Goal: Complete application form

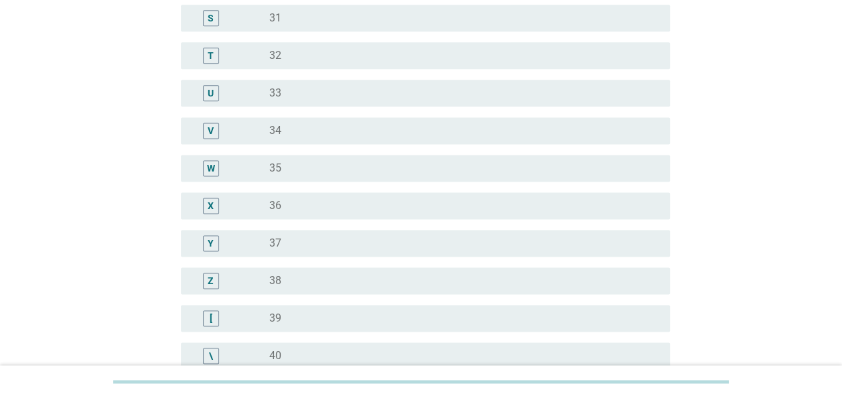
scroll to position [1004, 0]
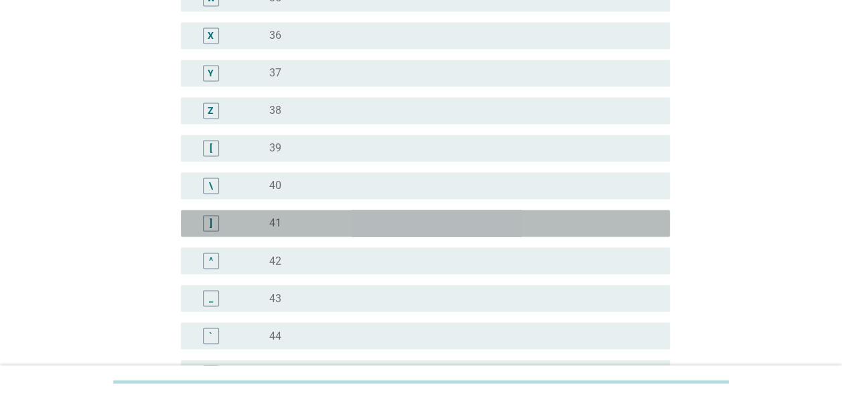
click at [301, 228] on div "radio_button_unchecked 41" at bounding box center [458, 222] width 379 height 13
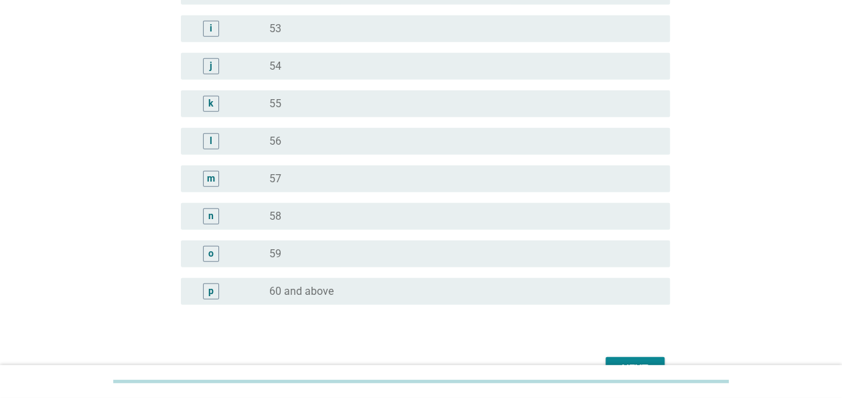
scroll to position [1728, 0]
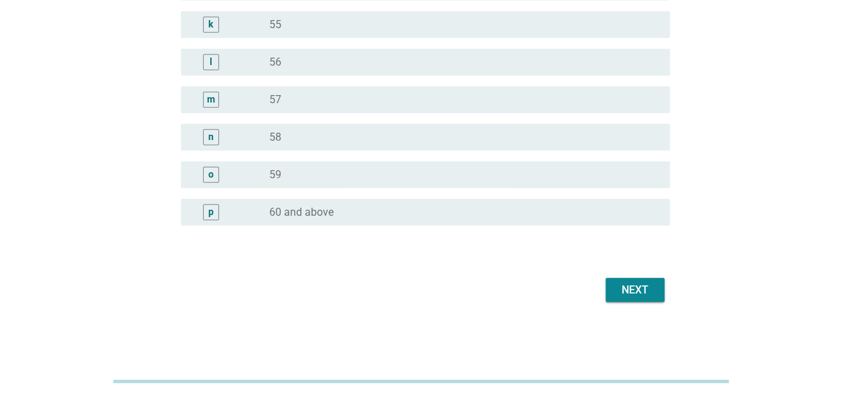
click at [616, 293] on div "Next" at bounding box center [635, 290] width 38 height 16
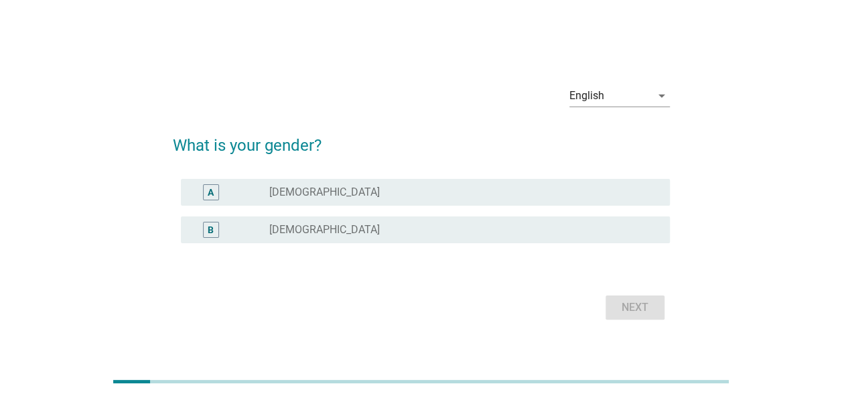
click at [327, 200] on div "A radio_button_unchecked [DEMOGRAPHIC_DATA]" at bounding box center [425, 192] width 489 height 27
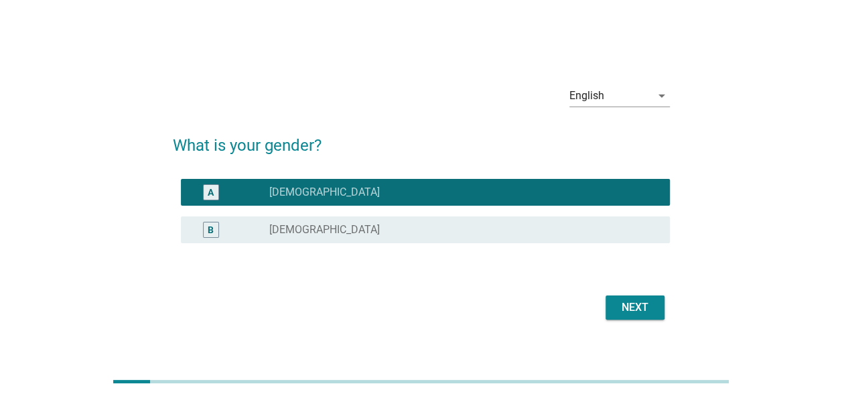
click at [648, 307] on div "Next" at bounding box center [635, 307] width 38 height 16
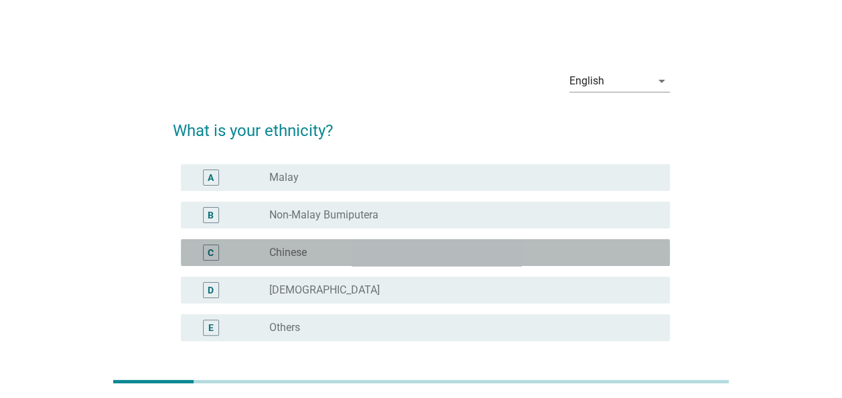
click at [356, 246] on div "radio_button_unchecked Chinese" at bounding box center [458, 252] width 379 height 13
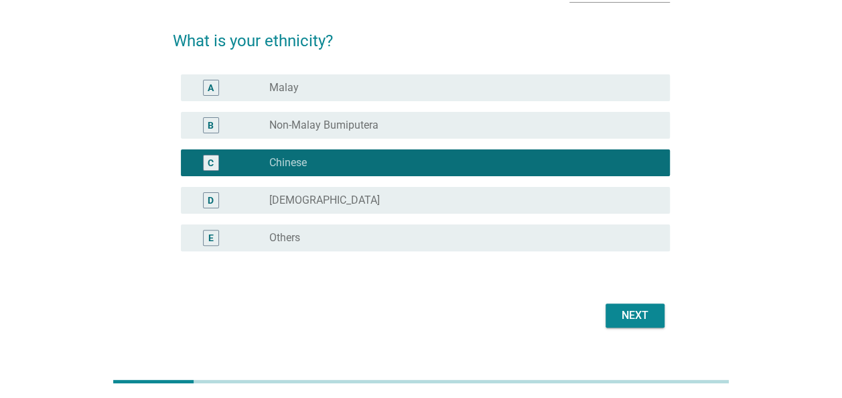
scroll to position [115, 0]
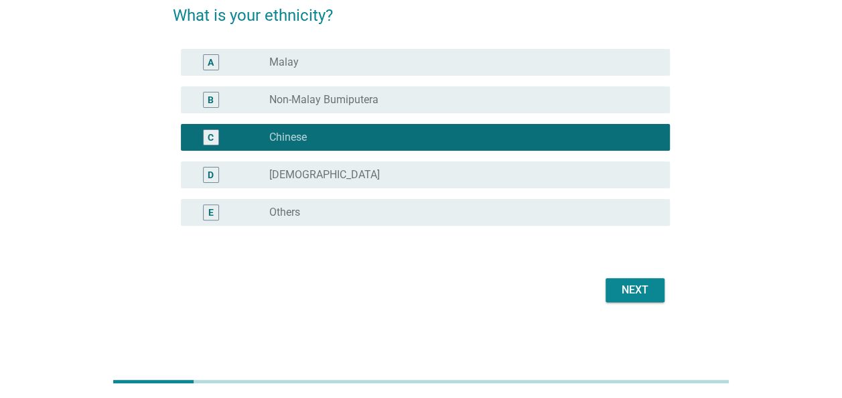
click at [622, 286] on div "Next" at bounding box center [635, 290] width 38 height 16
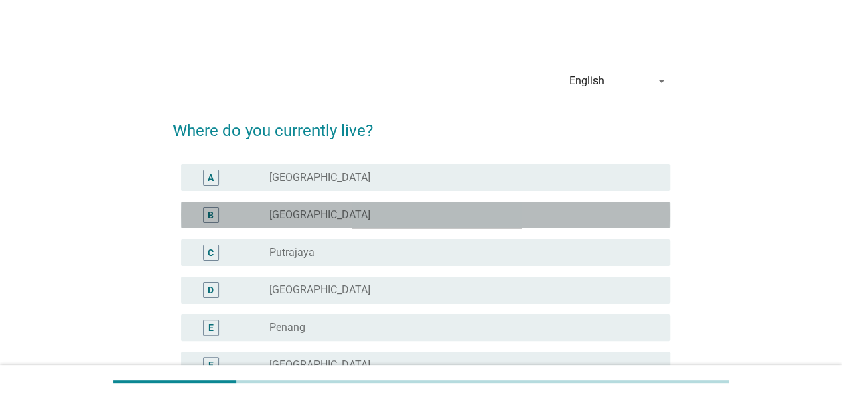
click at [314, 224] on div "B radio_button_unchecked [GEOGRAPHIC_DATA]" at bounding box center [425, 215] width 489 height 27
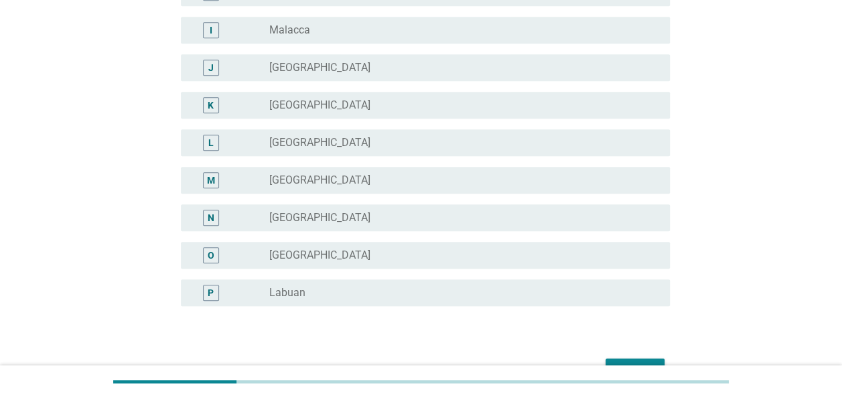
scroll to position [528, 0]
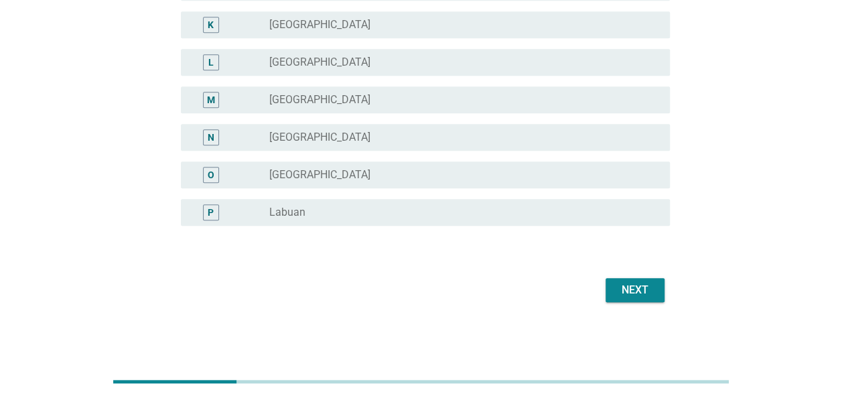
click at [619, 295] on div "Next" at bounding box center [635, 290] width 38 height 16
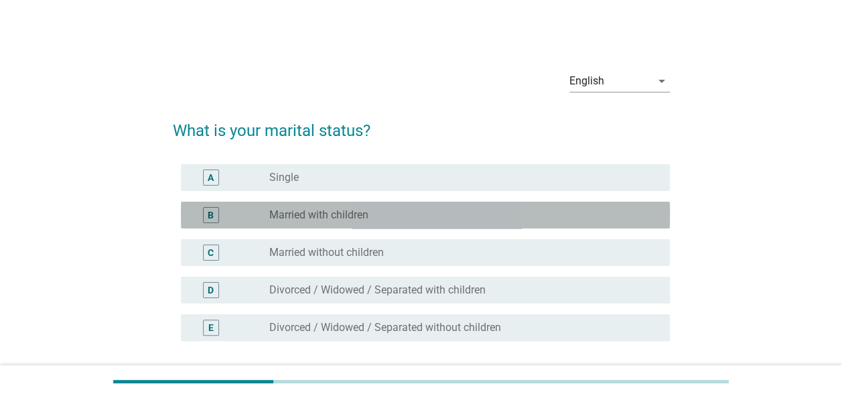
click at [353, 225] on div "B radio_button_unchecked Married with children" at bounding box center [425, 215] width 489 height 27
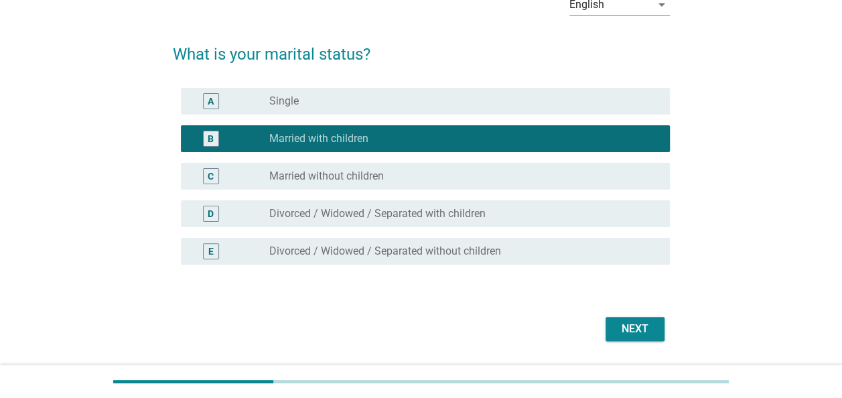
scroll to position [115, 0]
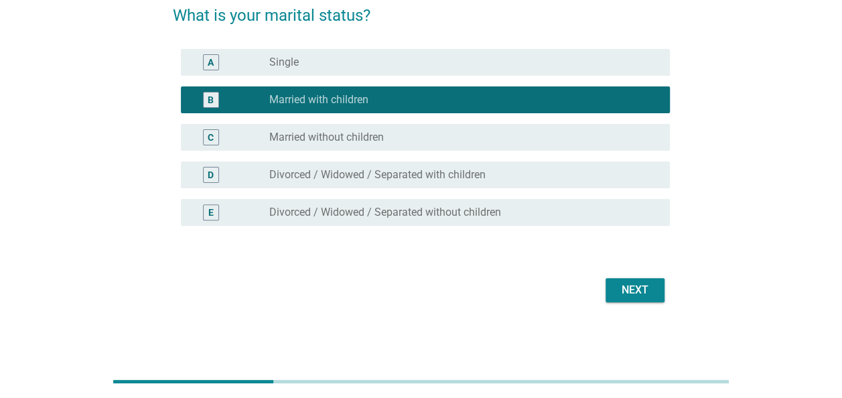
drag, startPoint x: 652, startPoint y: 296, endPoint x: 646, endPoint y: 297, distance: 6.7
click at [652, 296] on button "Next" at bounding box center [634, 290] width 59 height 24
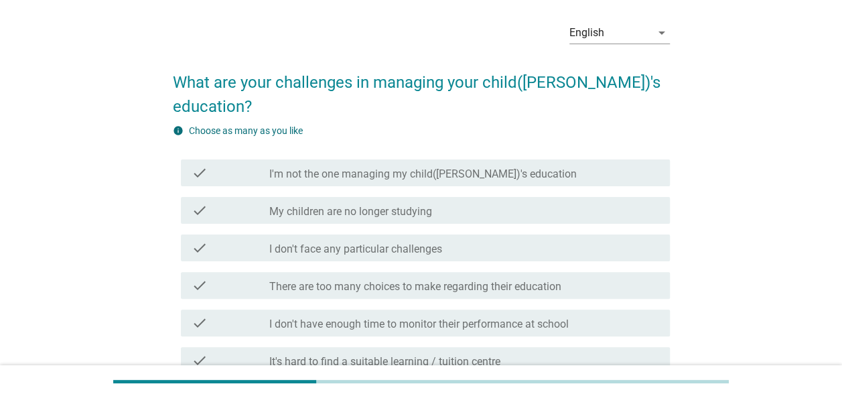
scroll to position [67, 0]
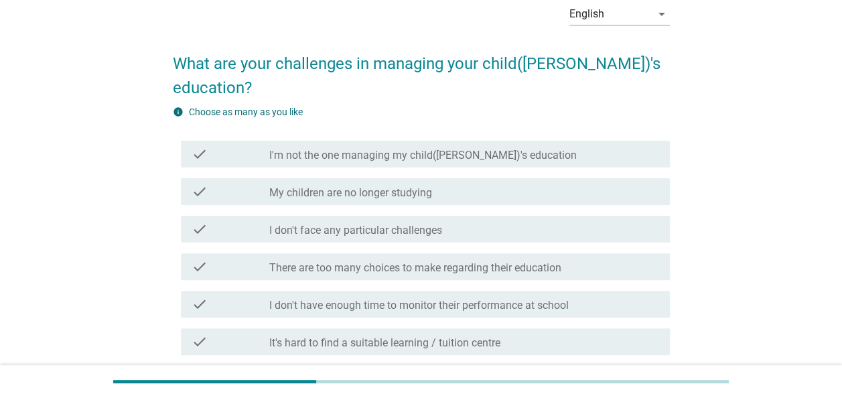
click at [396, 178] on div "check check_box_outline_blank My children are no longer studying" at bounding box center [425, 191] width 489 height 27
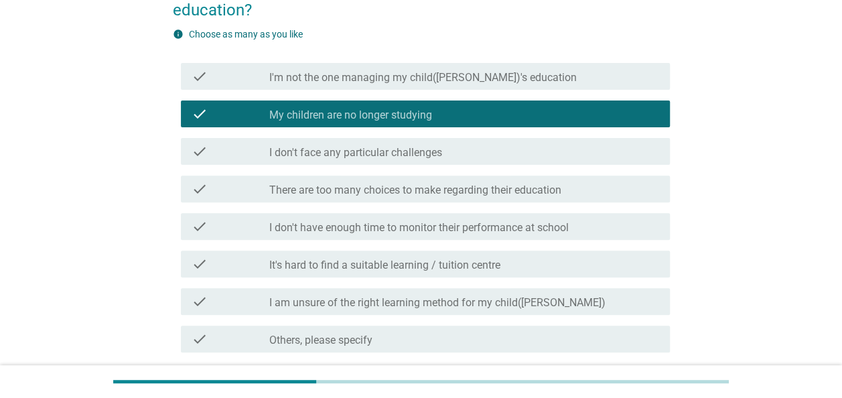
scroll to position [231, 0]
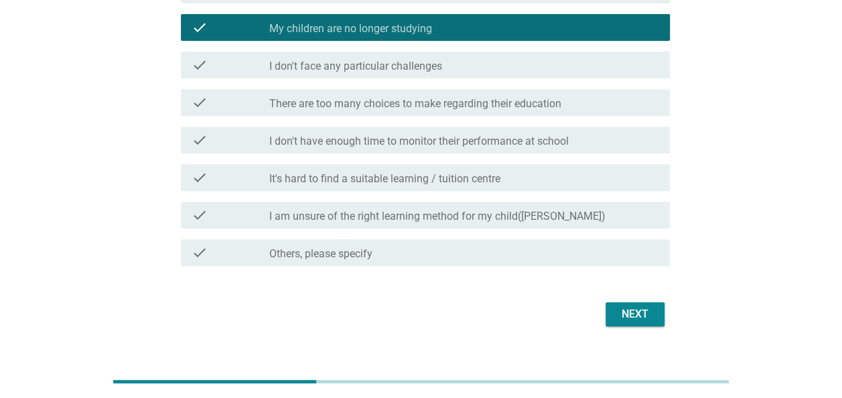
click at [635, 306] on div "Next" at bounding box center [635, 314] width 38 height 16
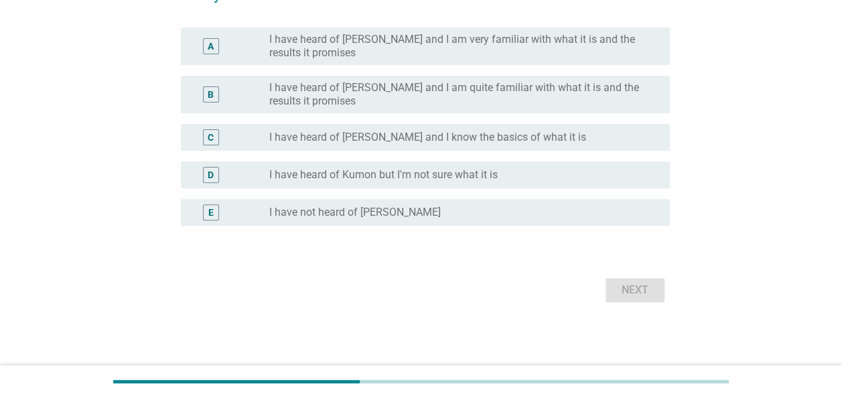
scroll to position [0, 0]
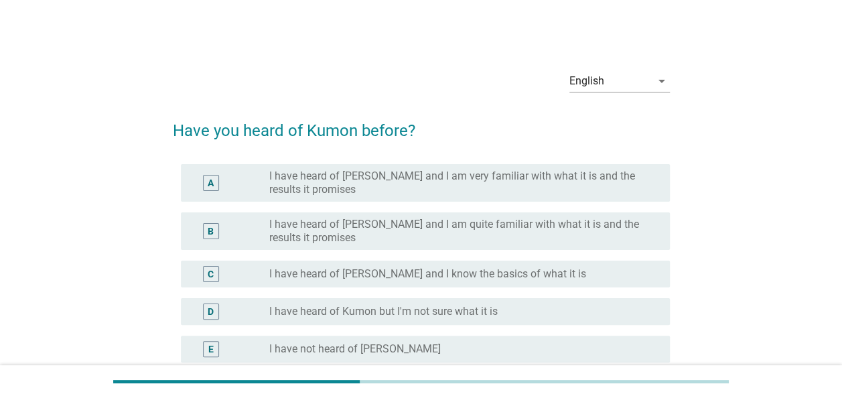
click at [482, 308] on label "I have heard of Kumon but I'm not sure what it is" at bounding box center [383, 311] width 228 height 13
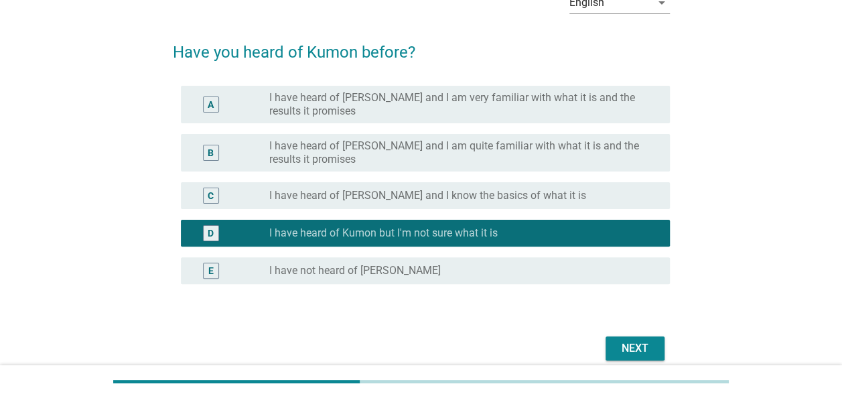
scroll to position [137, 0]
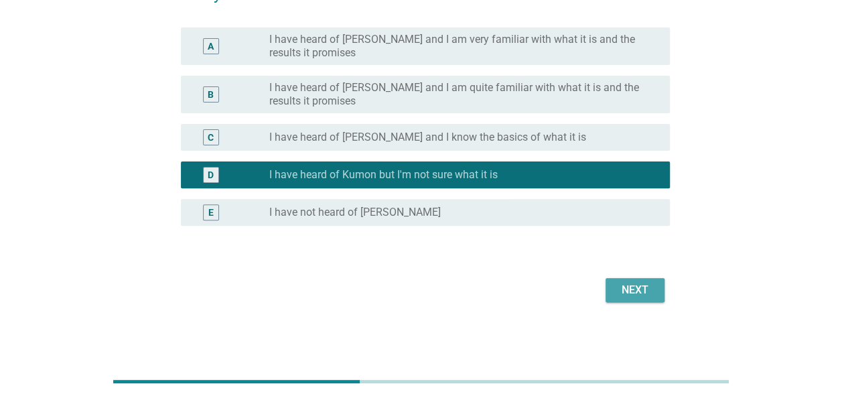
click at [625, 288] on div "Next" at bounding box center [635, 290] width 38 height 16
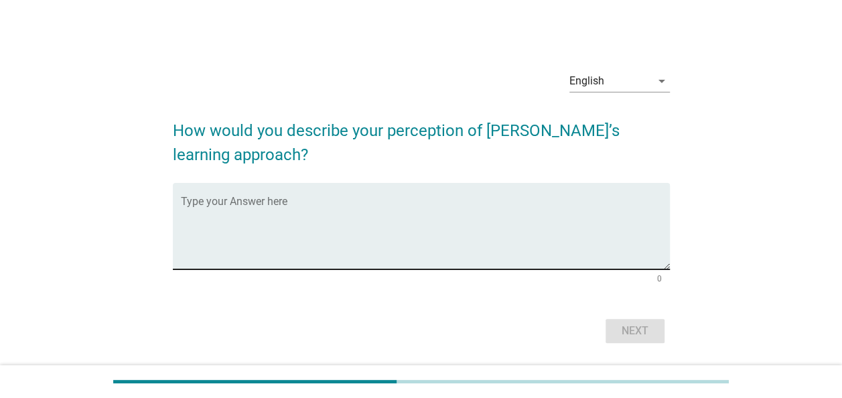
click at [441, 210] on textarea "Type your Answer here" at bounding box center [425, 234] width 489 height 70
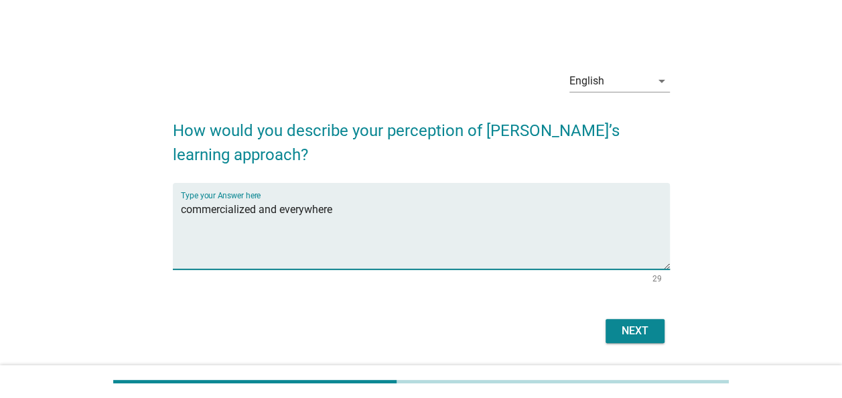
type textarea "commercialized and everywhere"
click at [628, 333] on div "Next" at bounding box center [635, 331] width 38 height 16
